Goal: Contribute content

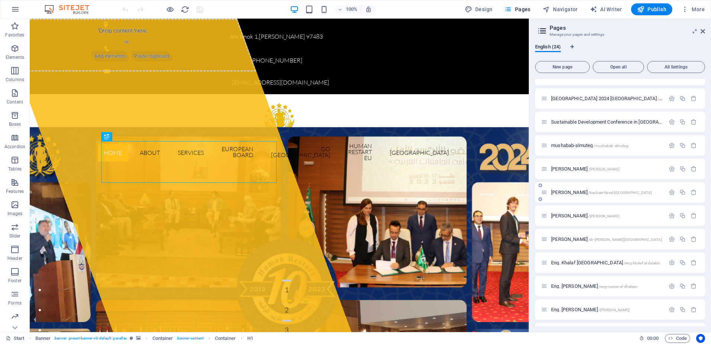
scroll to position [74, 0]
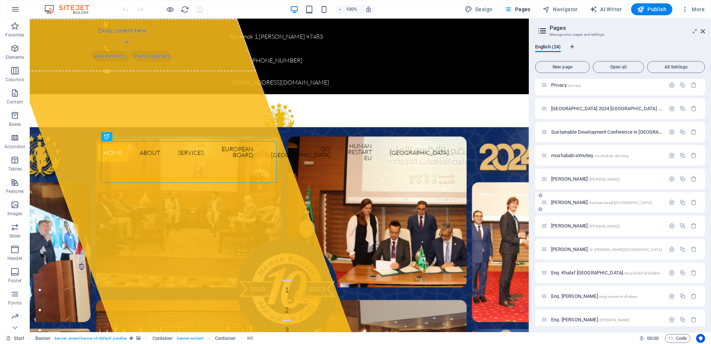
click at [574, 196] on div "[PERSON_NAME] /[GEOGRAPHIC_DATA]-[GEOGRAPHIC_DATA]-[GEOGRAPHIC_DATA]" at bounding box center [620, 202] width 170 height 20
click at [575, 199] on div "[PERSON_NAME] /[GEOGRAPHIC_DATA]-[GEOGRAPHIC_DATA]-[GEOGRAPHIC_DATA]" at bounding box center [603, 202] width 124 height 9
click at [574, 201] on span "[PERSON_NAME] /[GEOGRAPHIC_DATA]-[GEOGRAPHIC_DATA]-[GEOGRAPHIC_DATA]" at bounding box center [601, 202] width 101 height 6
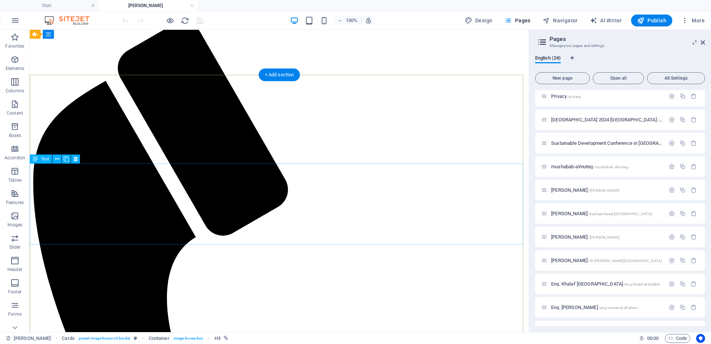
scroll to position [7, 0]
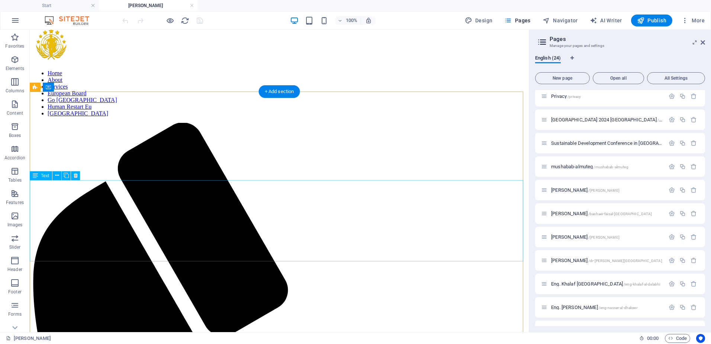
click at [74, 213] on div "Drag here to replace the existing content. Press “Ctrl” if you want to create a…" at bounding box center [279, 181] width 499 height 302
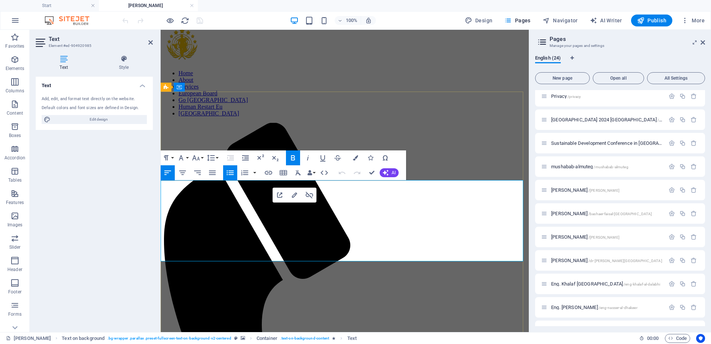
drag, startPoint x: 181, startPoint y: 231, endPoint x: 187, endPoint y: 193, distance: 38.3
drag, startPoint x: 373, startPoint y: 217, endPoint x: 235, endPoint y: 230, distance: 137.8
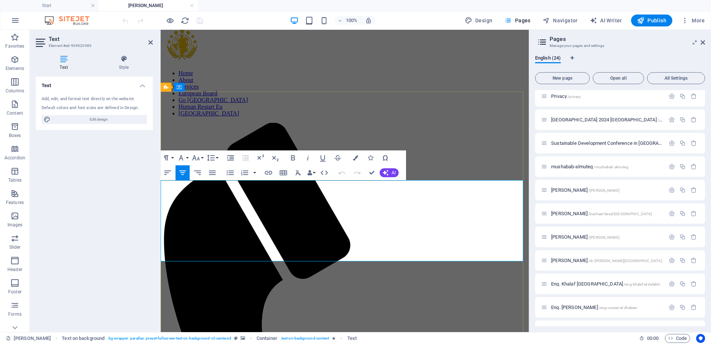
drag, startPoint x: 247, startPoint y: 244, endPoint x: 202, endPoint y: 192, distance: 68.8
click at [229, 159] on icon "button" at bounding box center [230, 157] width 9 height 9
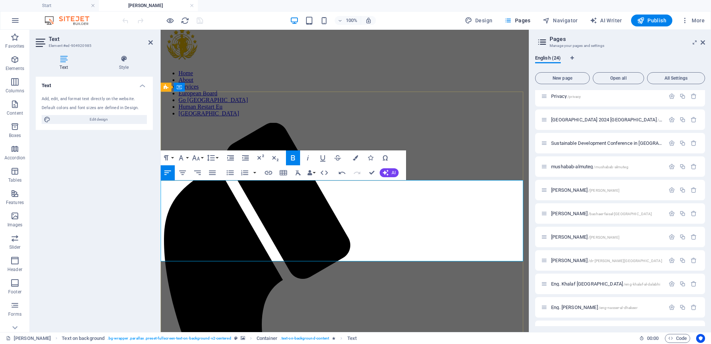
click at [243, 158] on icon "button" at bounding box center [245, 157] width 9 height 9
click at [245, 158] on icon "button" at bounding box center [245, 157] width 9 height 9
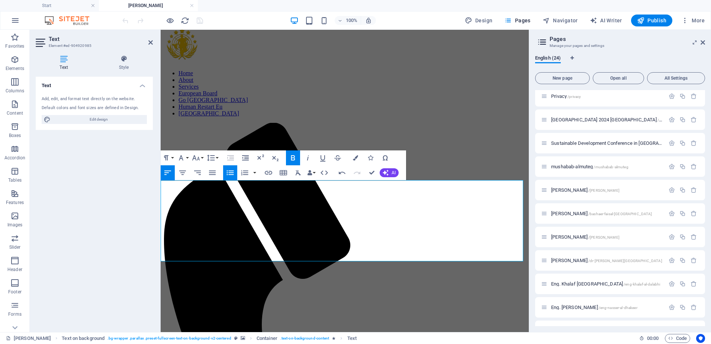
click at [228, 158] on icon "button" at bounding box center [230, 157] width 9 height 9
click at [342, 175] on icon "button" at bounding box center [342, 172] width 9 height 9
drag, startPoint x: 239, startPoint y: 209, endPoint x: 287, endPoint y: 210, distance: 48.3
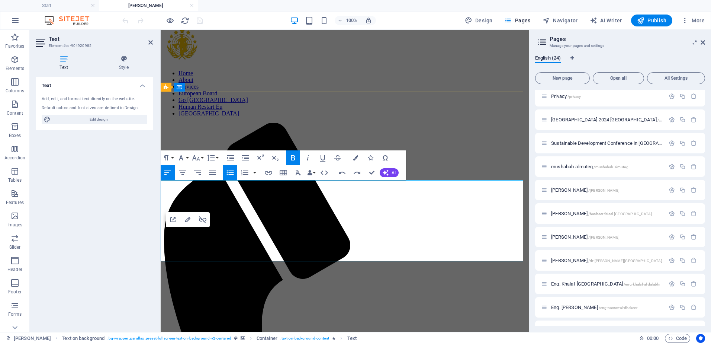
click at [247, 158] on icon "button" at bounding box center [245, 157] width 9 height 9
click at [247, 158] on icon "button" at bounding box center [245, 157] width 7 height 5
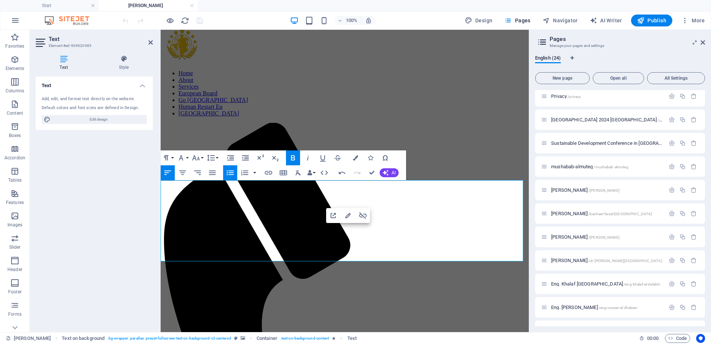
drag, startPoint x: 501, startPoint y: 231, endPoint x: 525, endPoint y: 229, distance: 23.4
click at [649, 23] on span "Publish" at bounding box center [651, 20] width 29 height 7
